Goal: Task Accomplishment & Management: Manage account settings

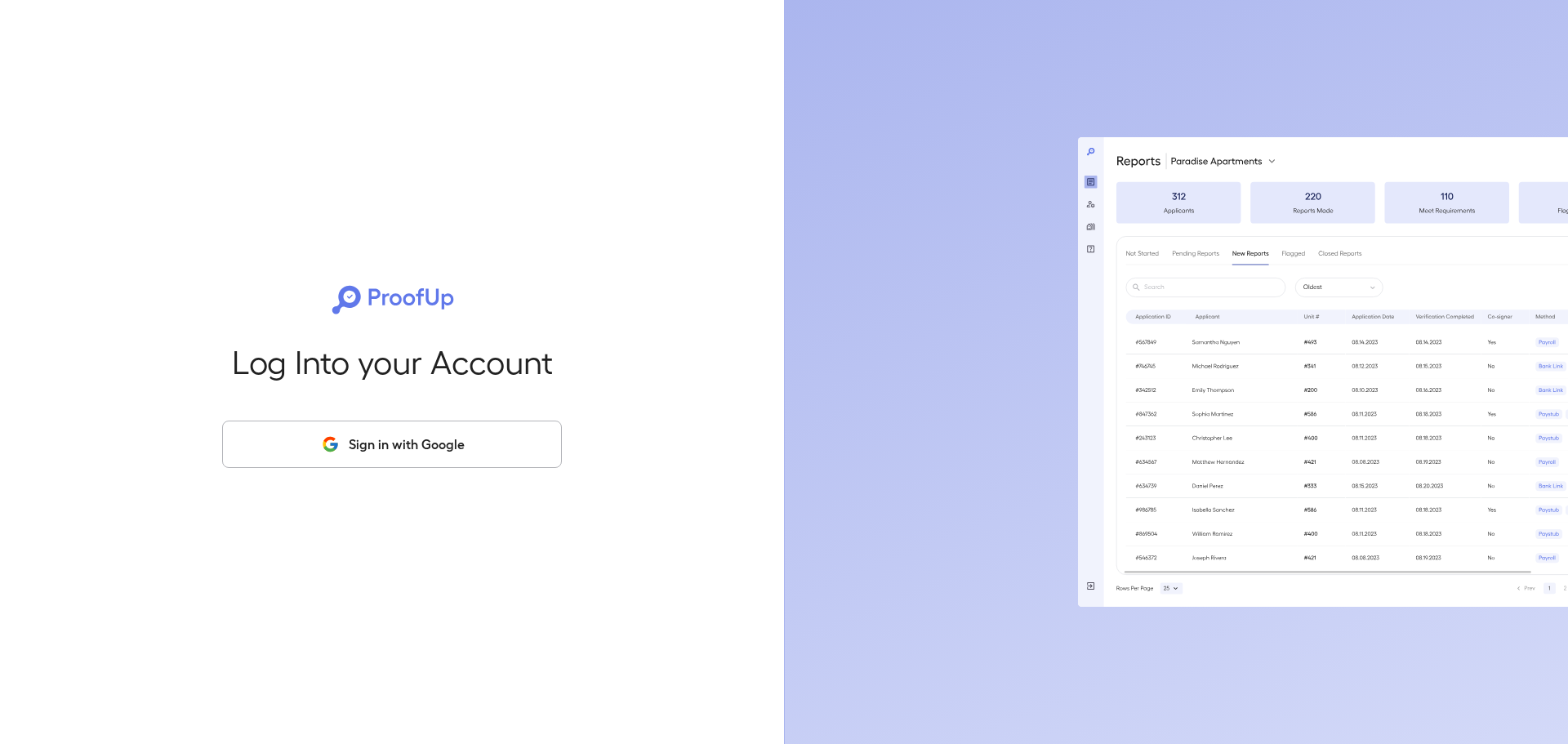
click at [480, 440] on button "Sign in with Google" at bounding box center [392, 444] width 340 height 47
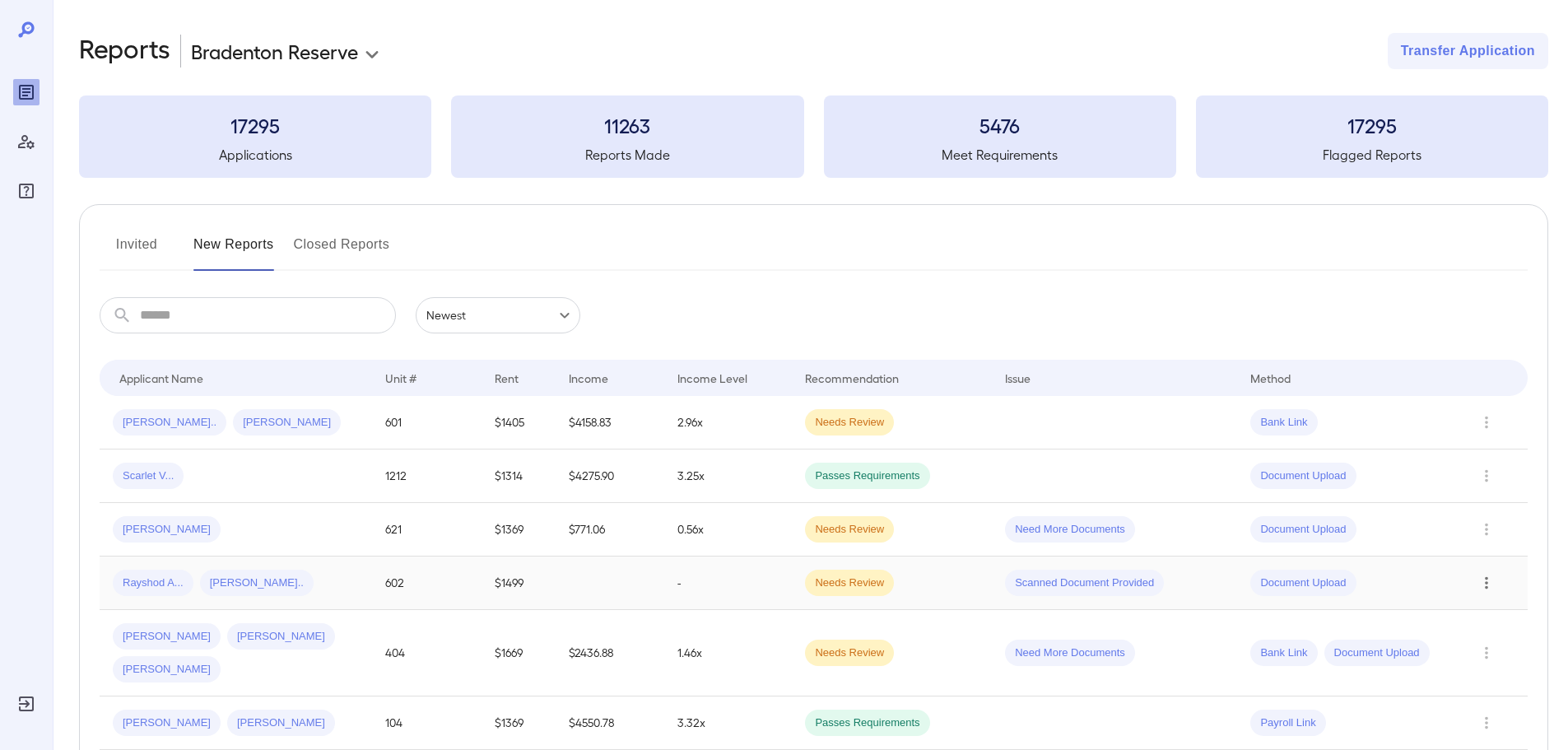
click at [1490, 583] on icon "Row Actions" at bounding box center [1487, 582] width 18 height 20
click at [1482, 611] on li "View Application" at bounding box center [1502, 612] width 130 height 27
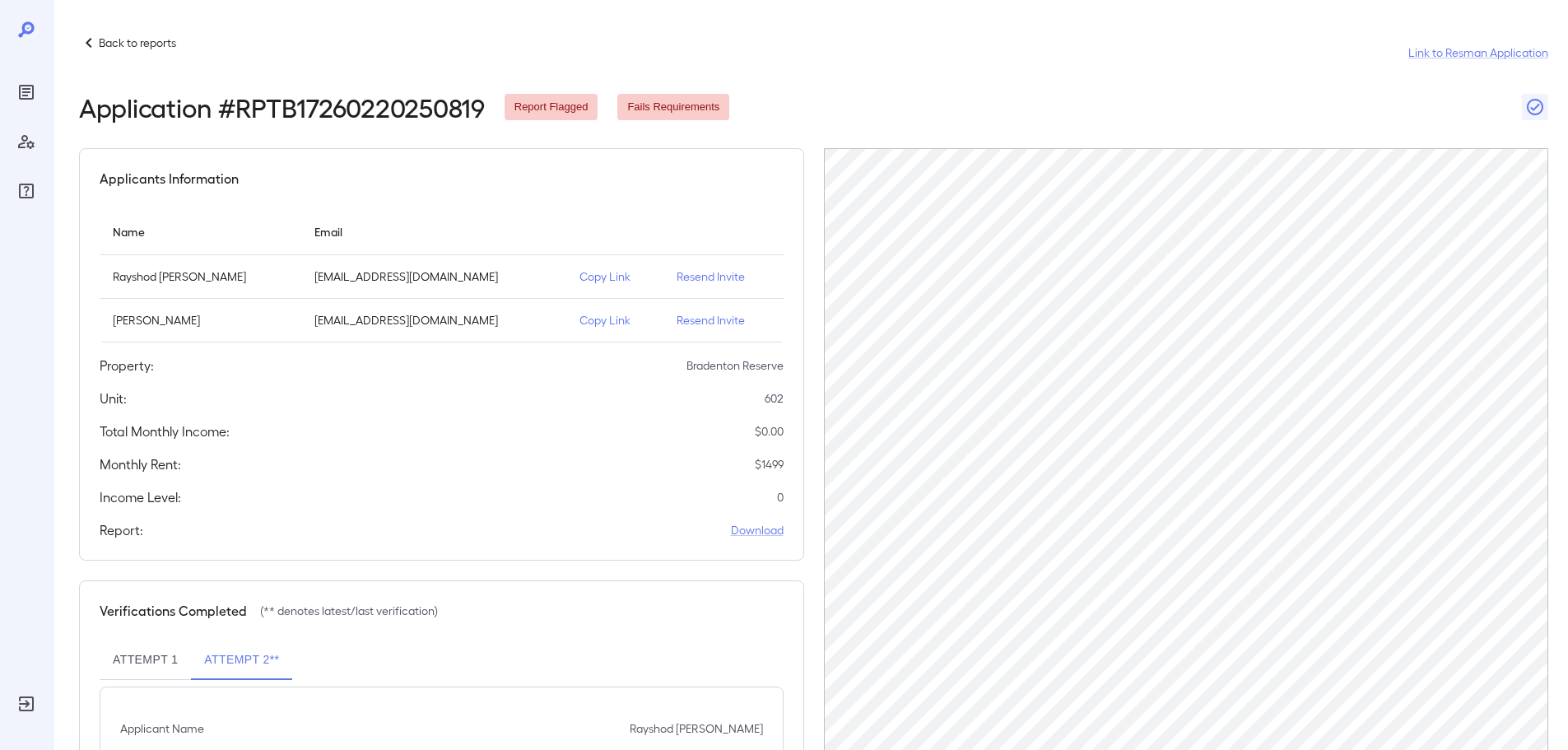
click at [699, 318] on p "Resend Invite" at bounding box center [723, 319] width 93 height 16
click at [603, 320] on p "Copy Link" at bounding box center [615, 319] width 72 height 16
